Goal: Information Seeking & Learning: Learn about a topic

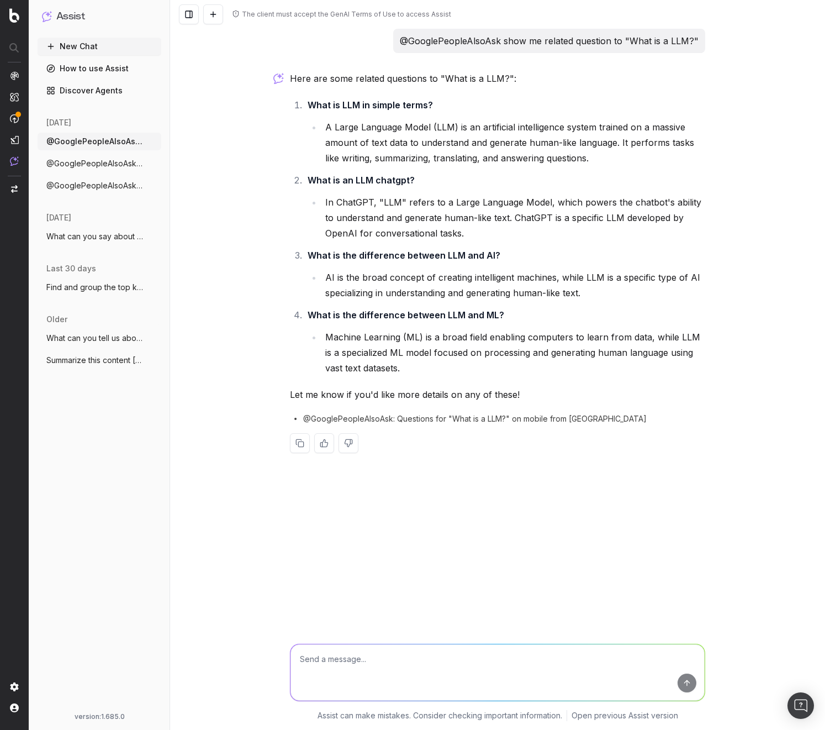
click at [362, 420] on span "@GooglePeopleAlsoAsk: Questions for "What is a LLM?" on mobile from United Stat…" at bounding box center [475, 418] width 344 height 11
copy span "GooglePeopleAlsoAsk"
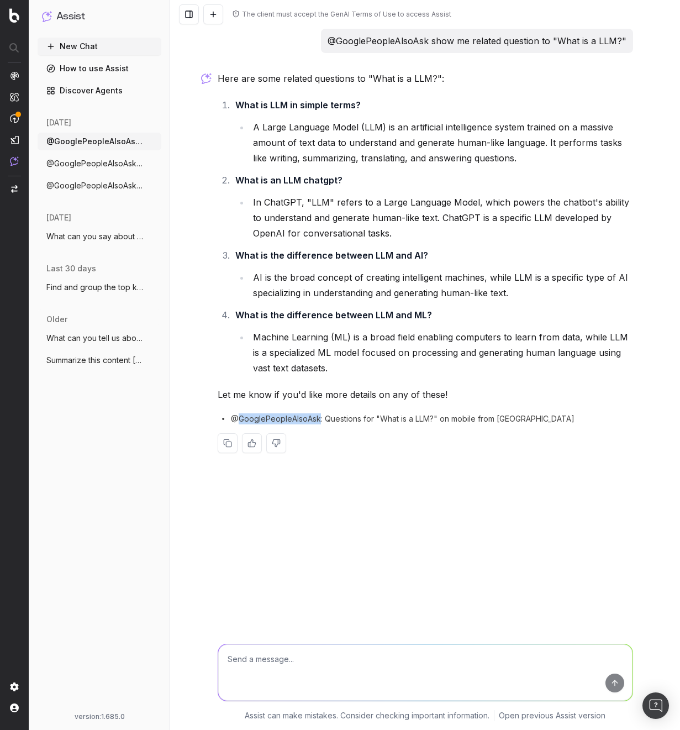
click at [211, 11] on button at bounding box center [213, 14] width 20 height 20
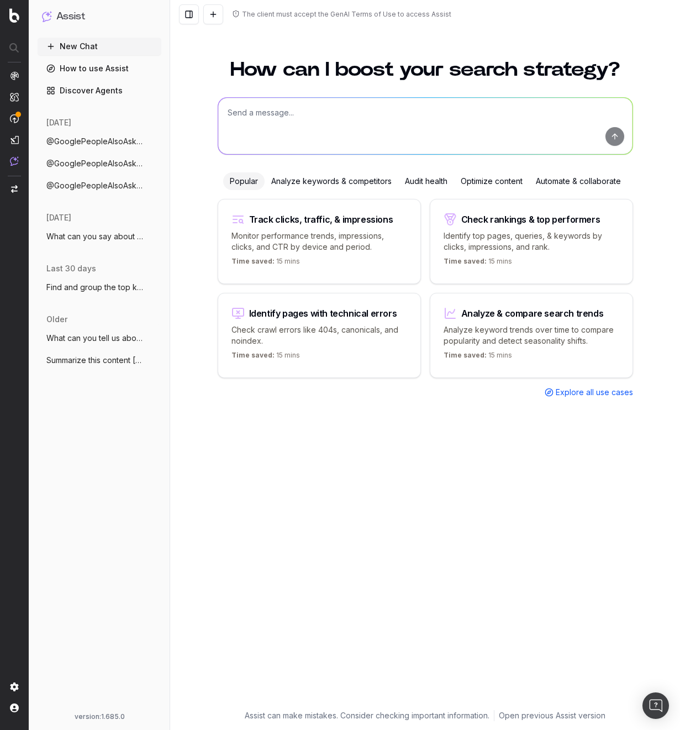
click at [435, 493] on div "How can I boost your search strategy? Popular Analyze keywords & competitors Au…" at bounding box center [425, 378] width 424 height 664
